Goal: Communication & Community: Connect with others

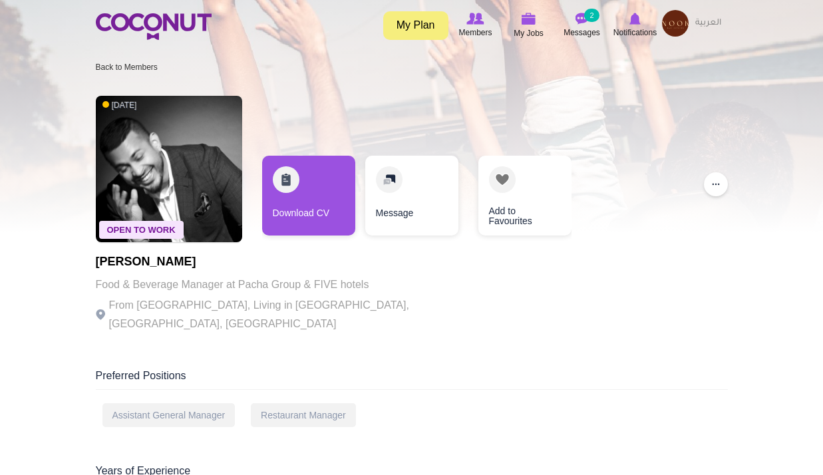
click at [640, 25] on img at bounding box center [634, 19] width 11 height 12
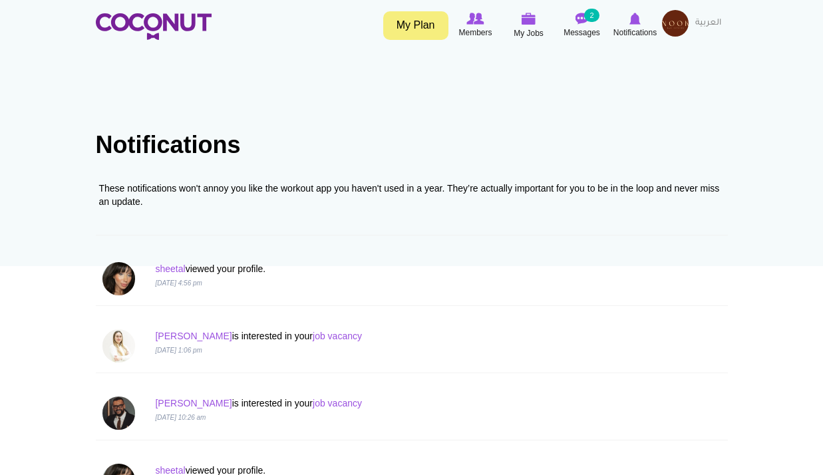
click at [168, 256] on div "sheetal viewed your profile. 13 Oct 2025, 4:56 pm" at bounding box center [411, 279] width 638 height 54
click at [173, 265] on link "sheetal" at bounding box center [170, 268] width 30 height 11
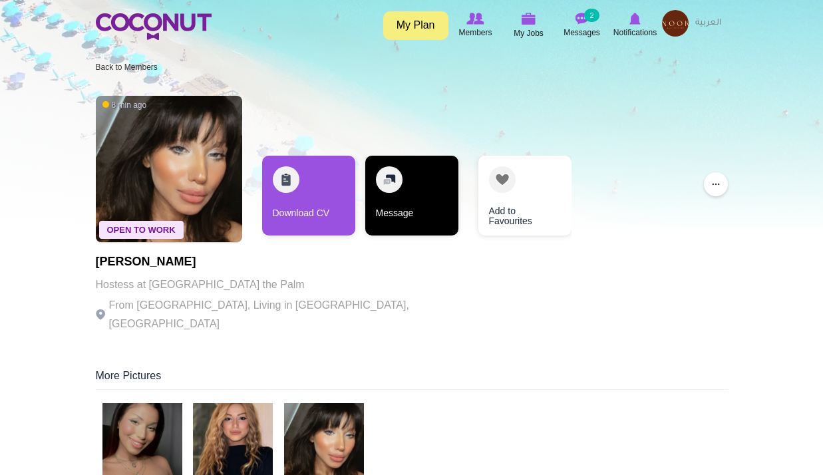
click at [405, 194] on link "Message" at bounding box center [411, 196] width 93 height 80
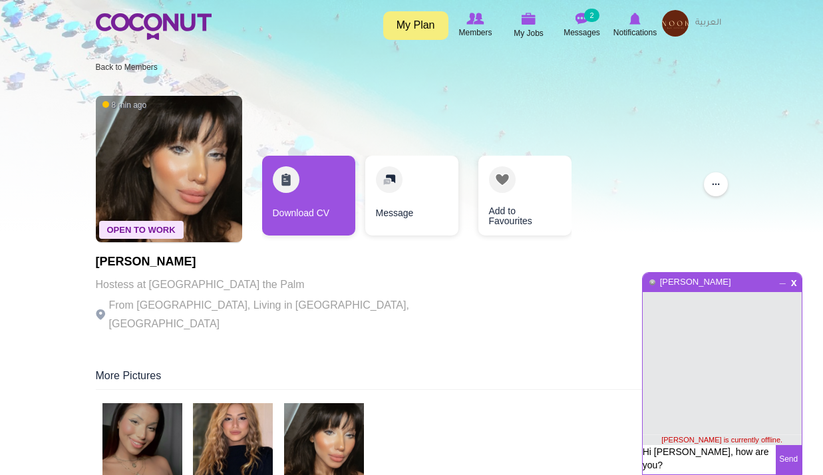
type textarea "Hi [PERSON_NAME], how are you?"
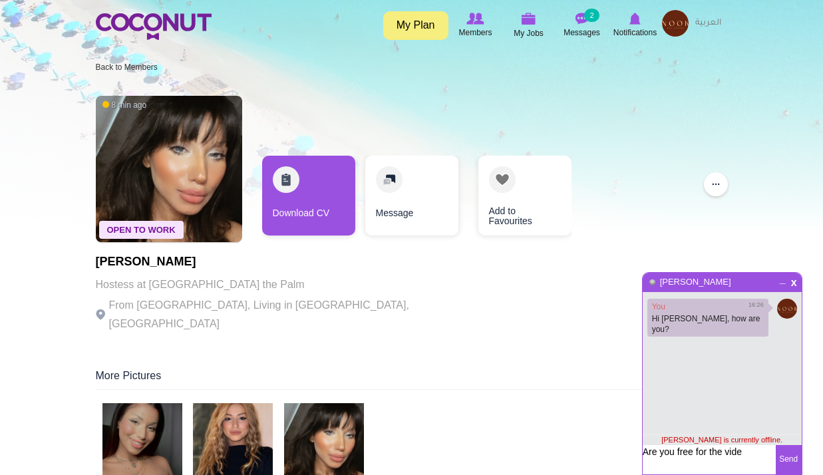
type textarea "Are you free for the video"
type textarea "Are you free any time [DATE] for online interview?"
click at [787, 461] on button "Send" at bounding box center [788, 459] width 26 height 29
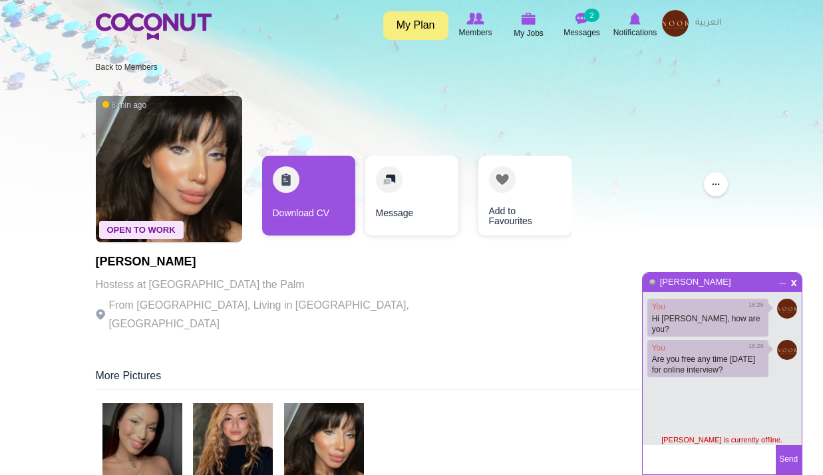
click at [579, 368] on div "More Pictures" at bounding box center [412, 378] width 632 height 21
click at [634, 21] on img at bounding box center [634, 19] width 11 height 12
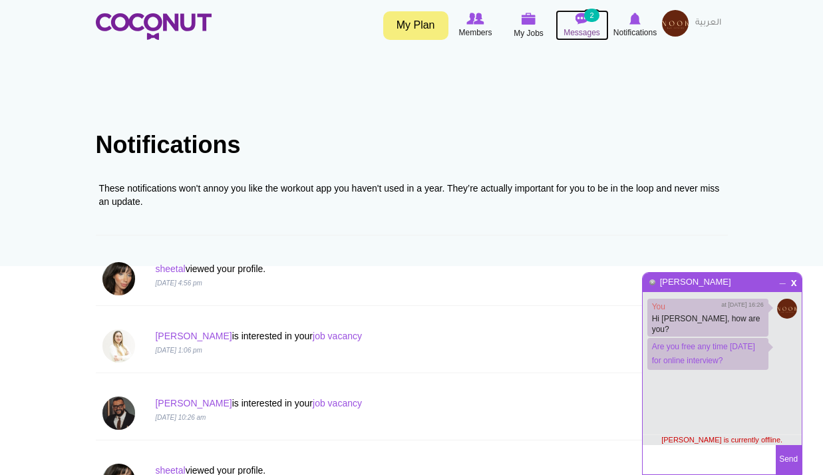
click at [590, 22] on icon at bounding box center [582, 18] width 51 height 15
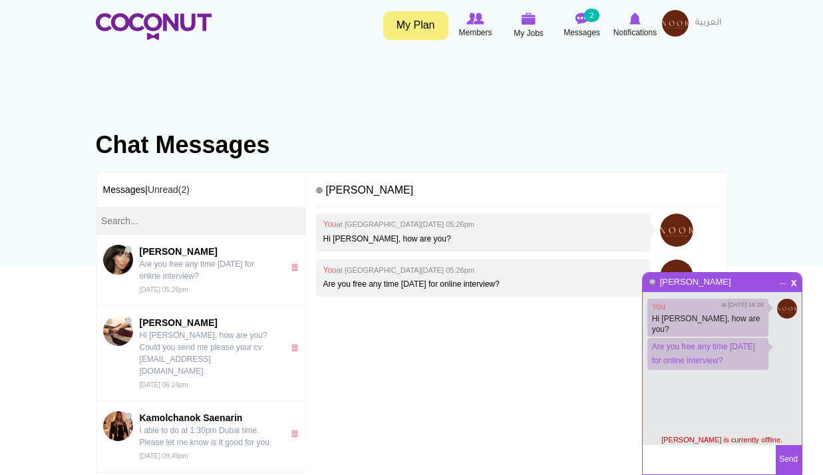
click at [525, 342] on div "You at [GEOGRAPHIC_DATA][DATE] 05:26pm Hi [PERSON_NAME], how are you? You at [G…" at bounding box center [516, 350] width 400 height 275
click at [795, 286] on span "x" at bounding box center [793, 281] width 11 height 10
